Goal: Navigation & Orientation: Find specific page/section

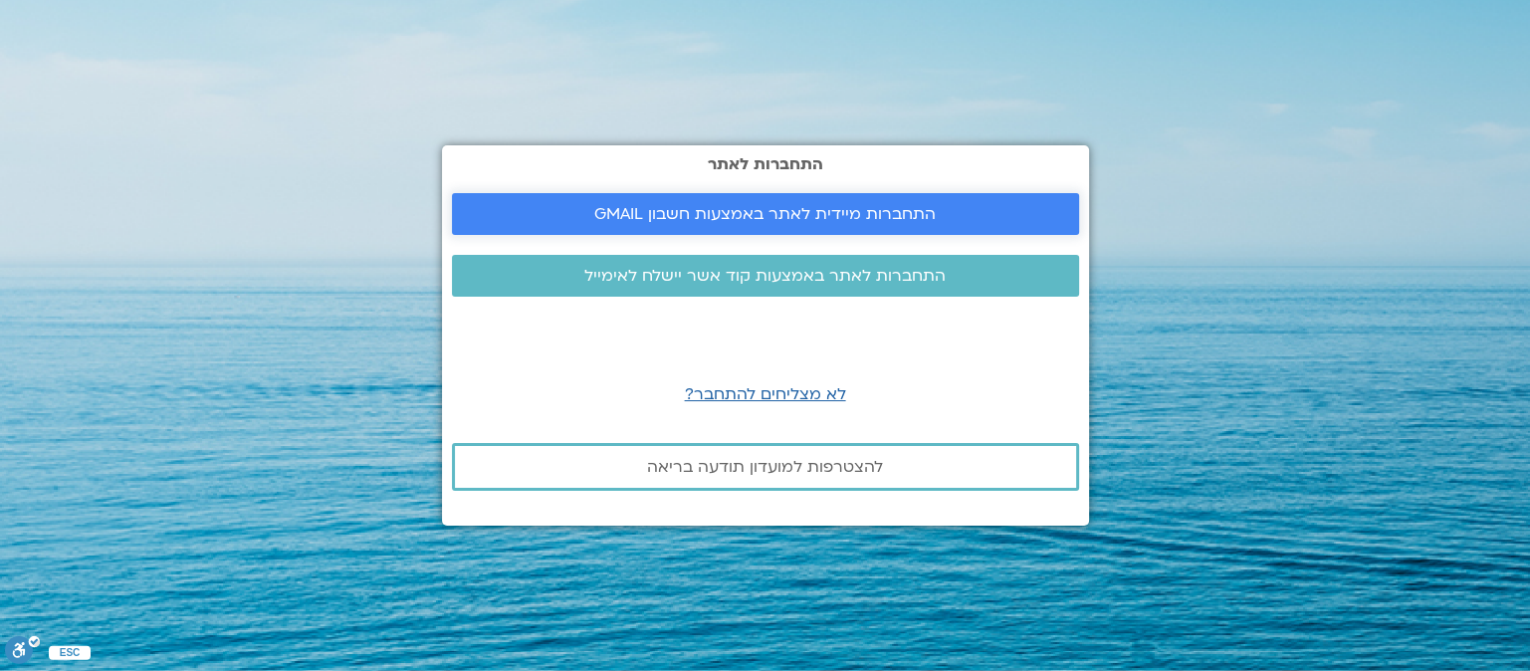
click at [784, 216] on span "התחברות מיידית לאתר באמצעות חשבון GMAIL" at bounding box center [764, 214] width 341 height 18
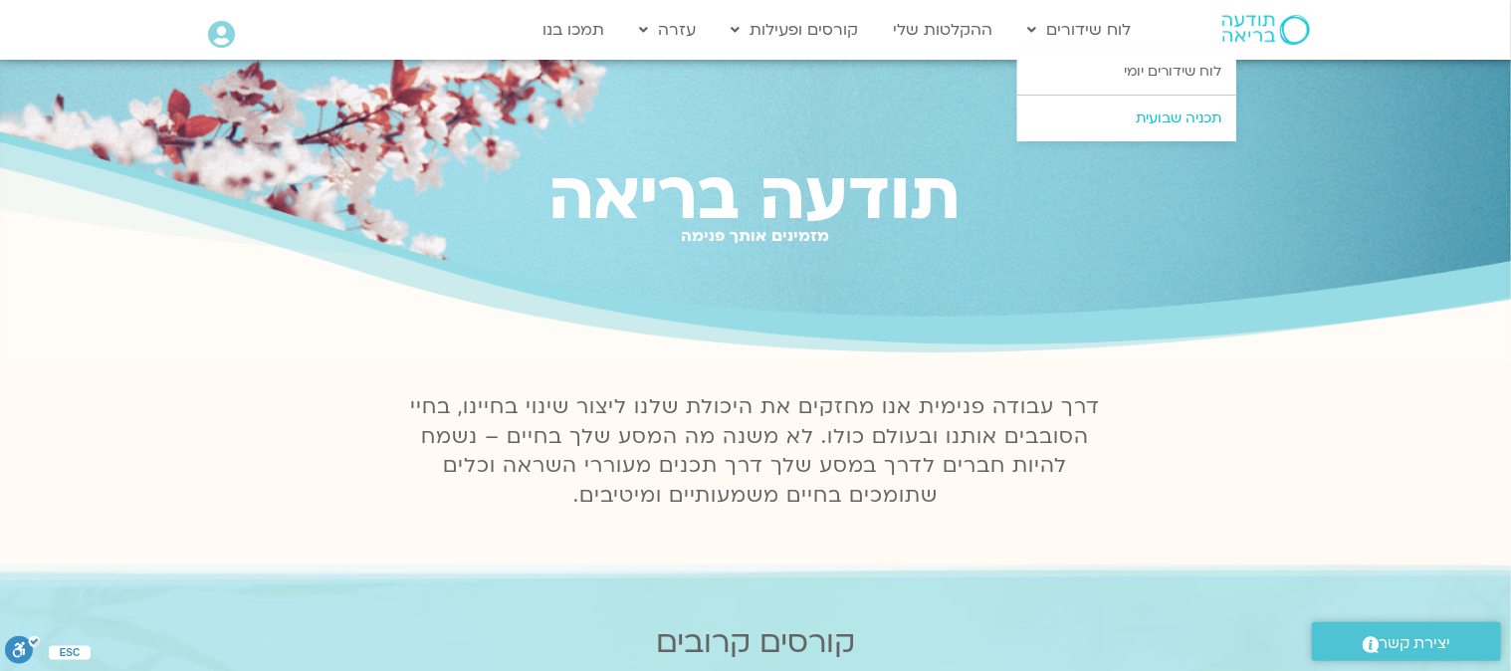
click at [1163, 122] on link "תכניה שבועית" at bounding box center [1126, 119] width 219 height 46
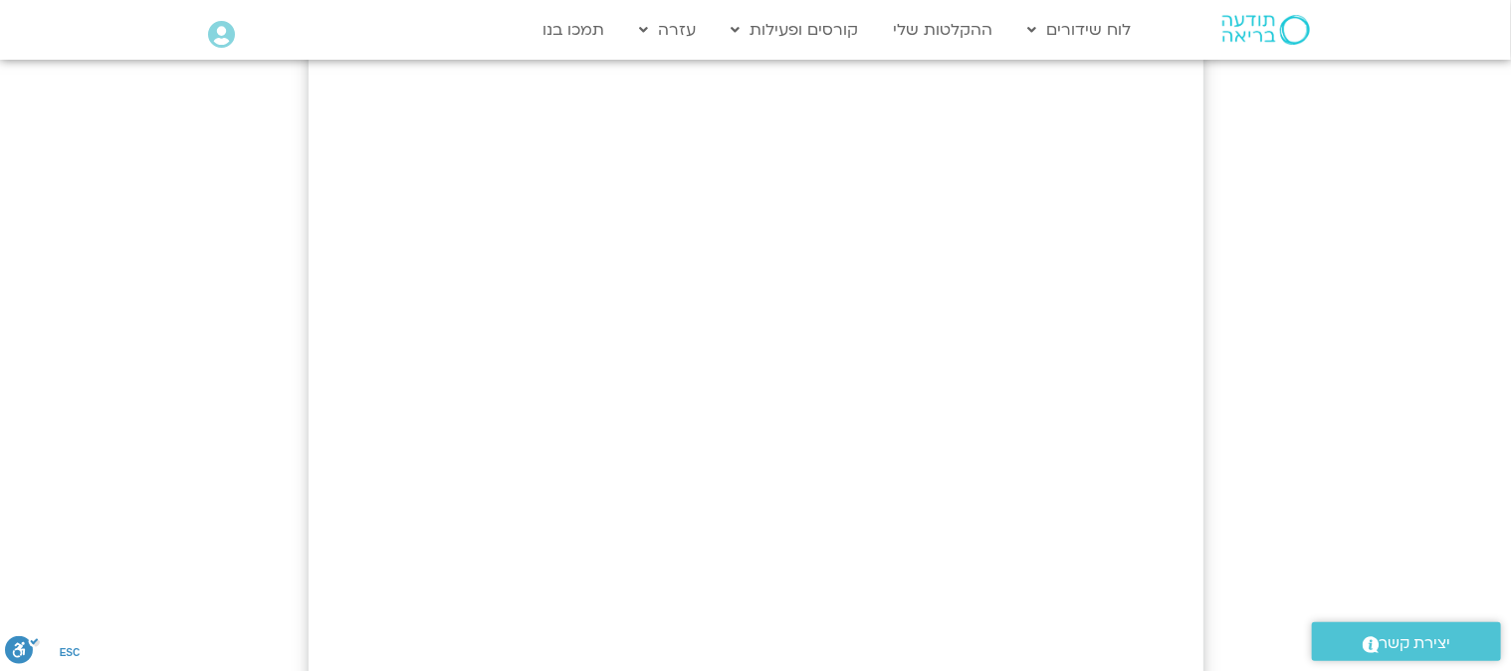
scroll to position [498, 0]
